Goal: Find specific page/section: Find specific page/section

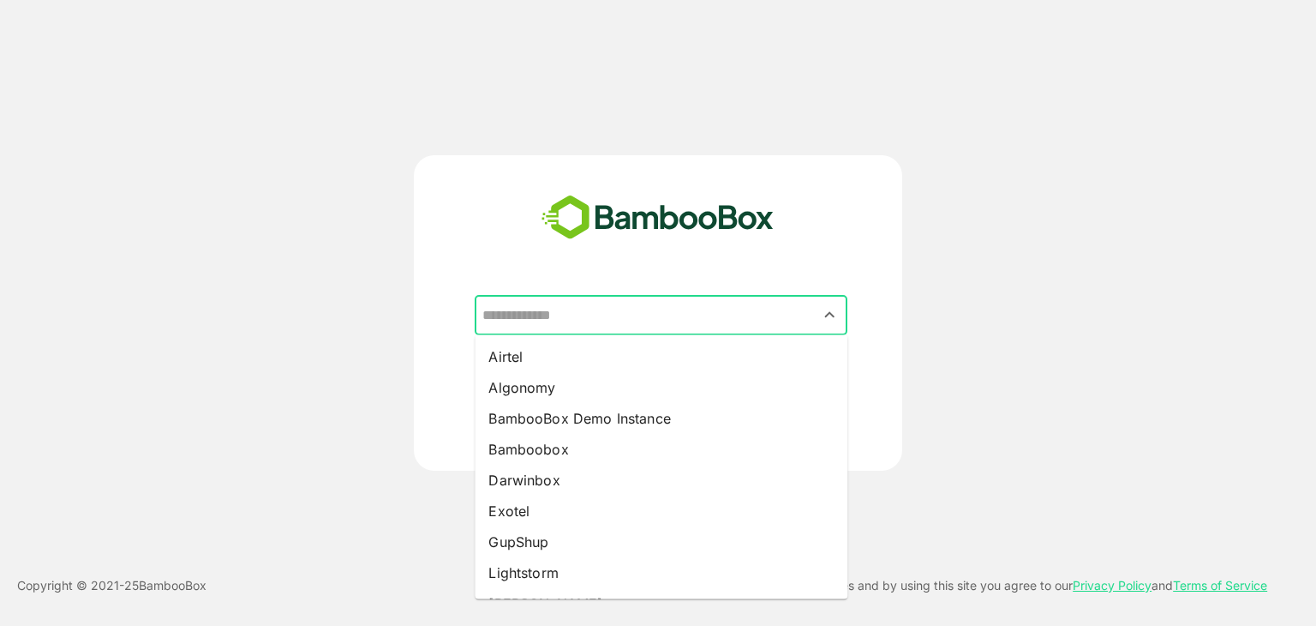
click at [584, 313] on input "text" at bounding box center [661, 315] width 366 height 33
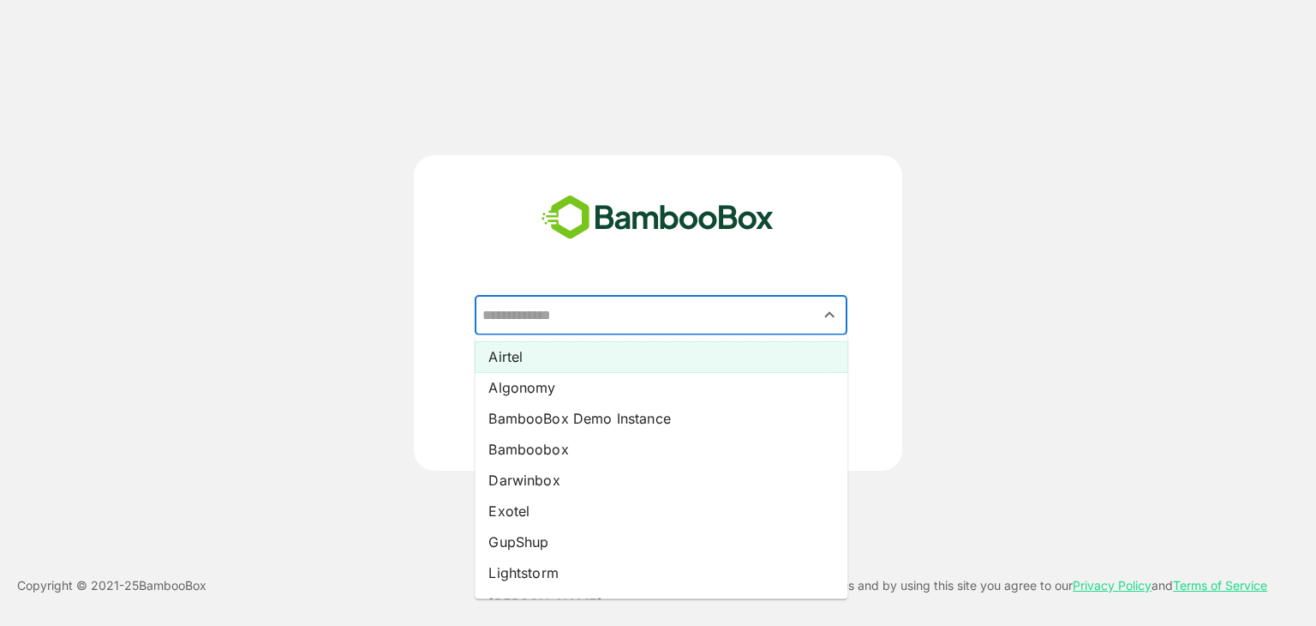
click at [507, 355] on li "Airtel" at bounding box center [661, 356] width 373 height 31
type input "******"
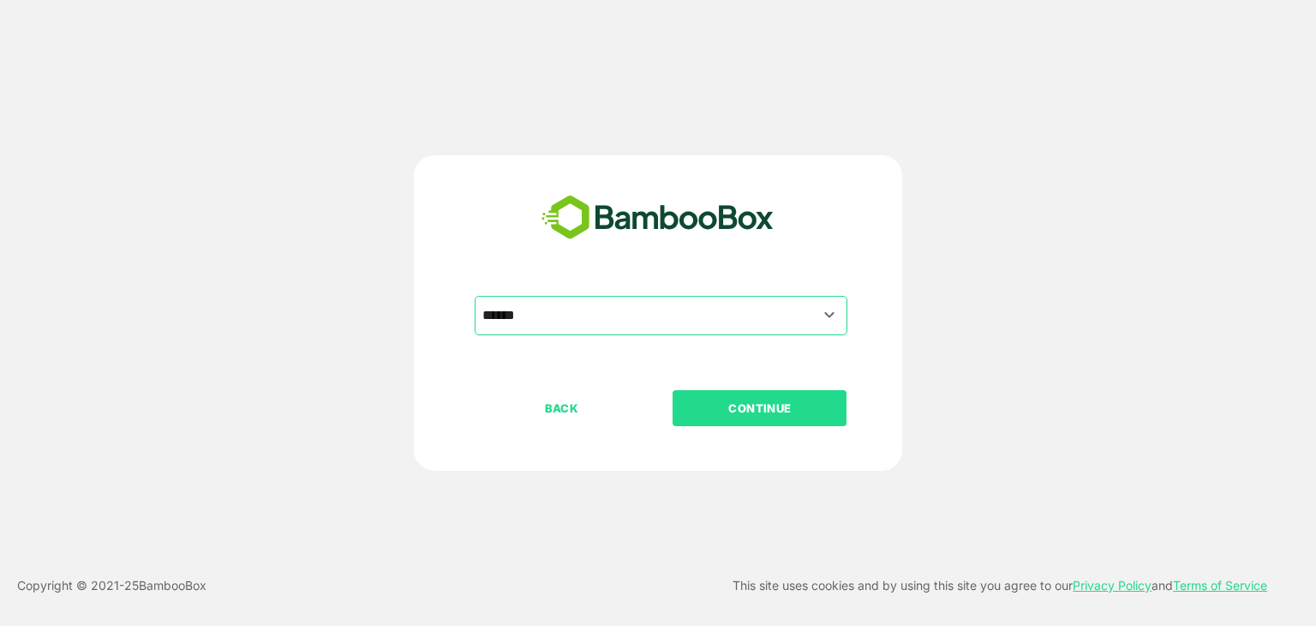
click at [687, 398] on p "CONTINUE" at bounding box center [759, 407] width 171 height 19
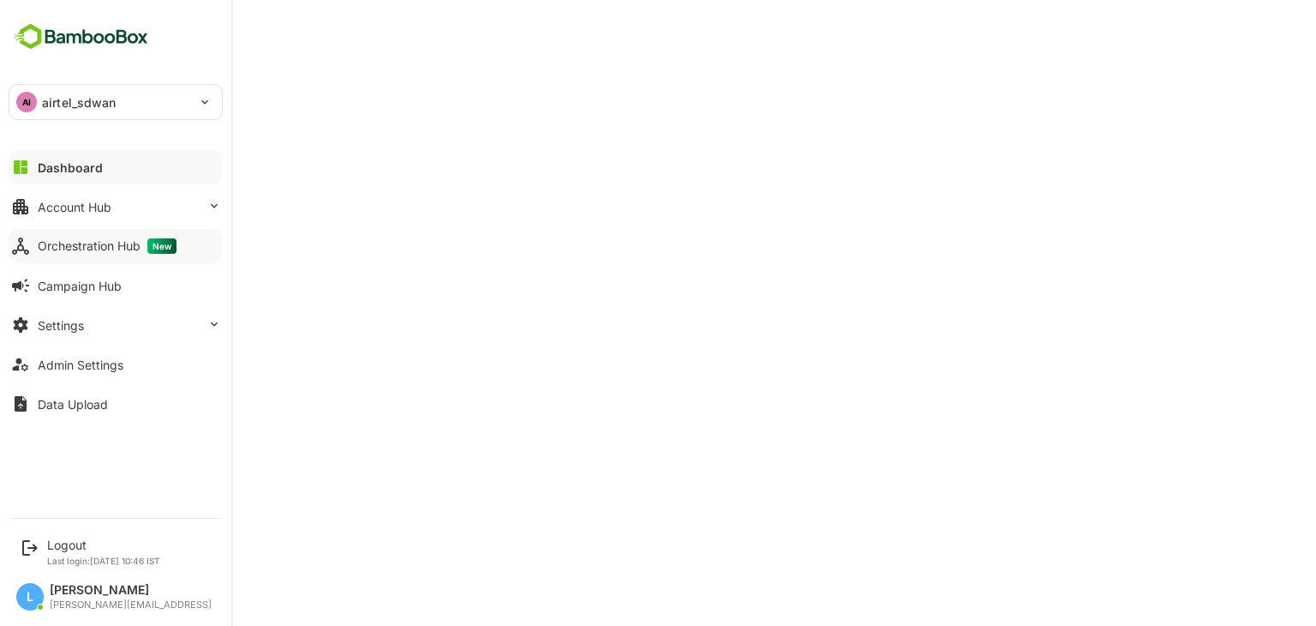
click at [69, 255] on button "Orchestration Hub New" at bounding box center [116, 246] width 214 height 34
click at [62, 366] on div "Admin Settings" at bounding box center [81, 364] width 86 height 15
click at [69, 245] on div "Orchestration Hub New" at bounding box center [107, 245] width 139 height 15
